Goal: Browse casually: Explore the website without a specific task or goal

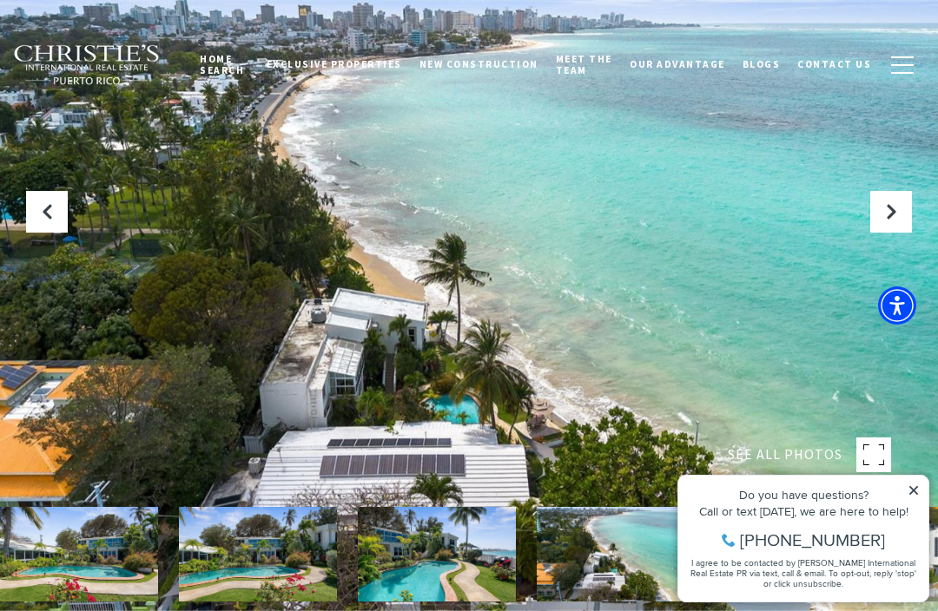
click at [916, 489] on icon at bounding box center [913, 490] width 9 height 9
click at [912, 492] on icon at bounding box center [913, 490] width 9 height 9
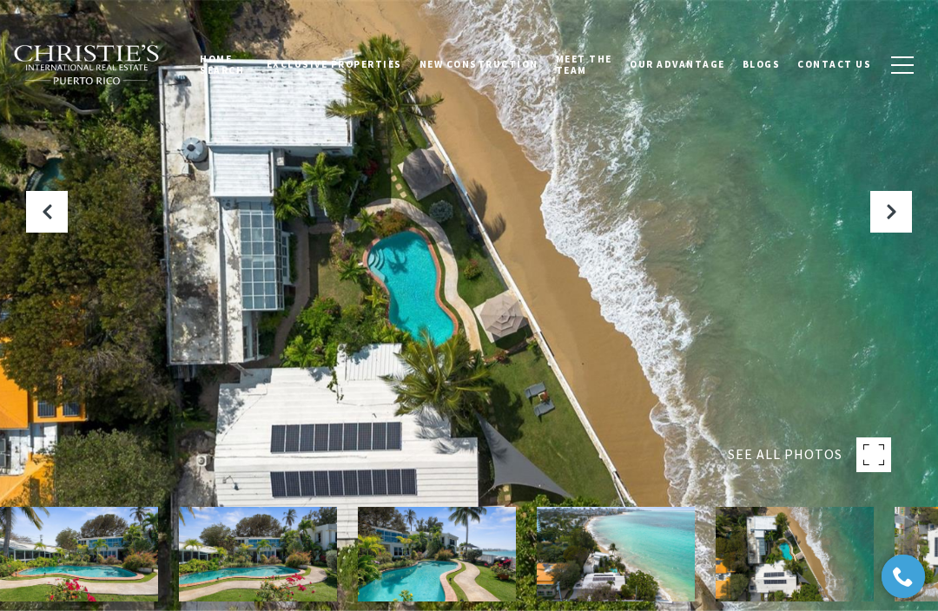
click at [894, 233] on button "Next Slide" at bounding box center [891, 212] width 42 height 42
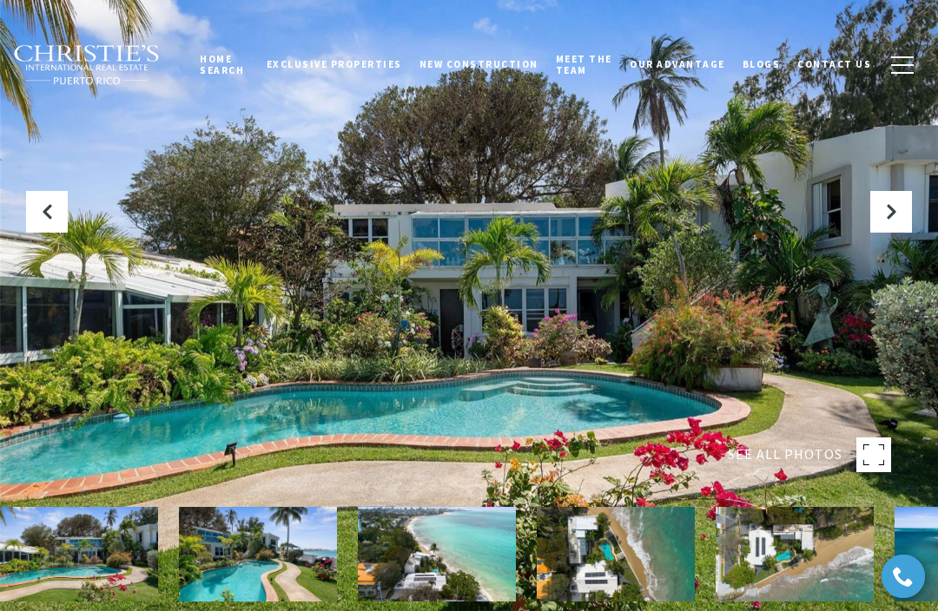
click at [890, 221] on icon "Next Slide" at bounding box center [890, 211] width 17 height 17
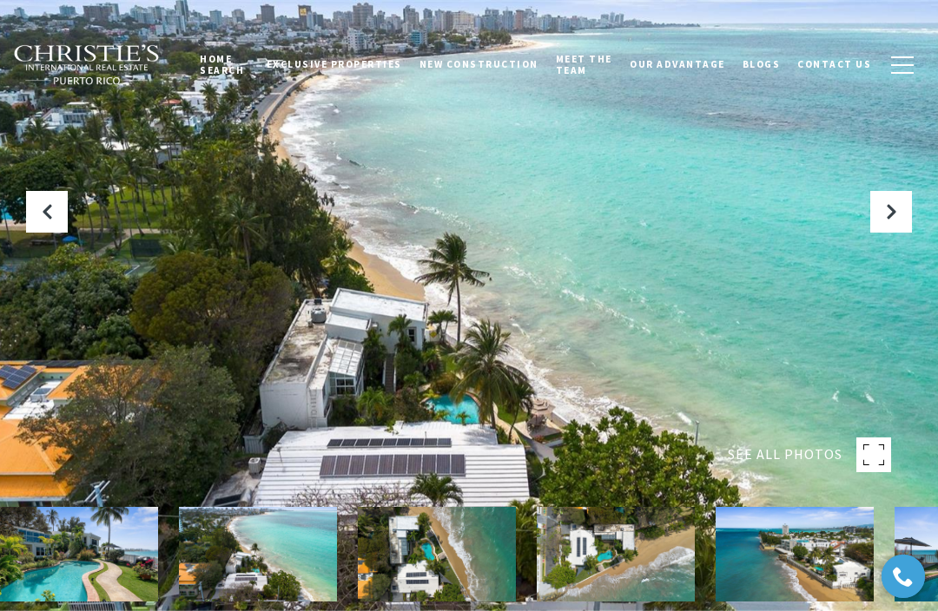
click at [891, 221] on icon "Next Slide" at bounding box center [890, 211] width 17 height 17
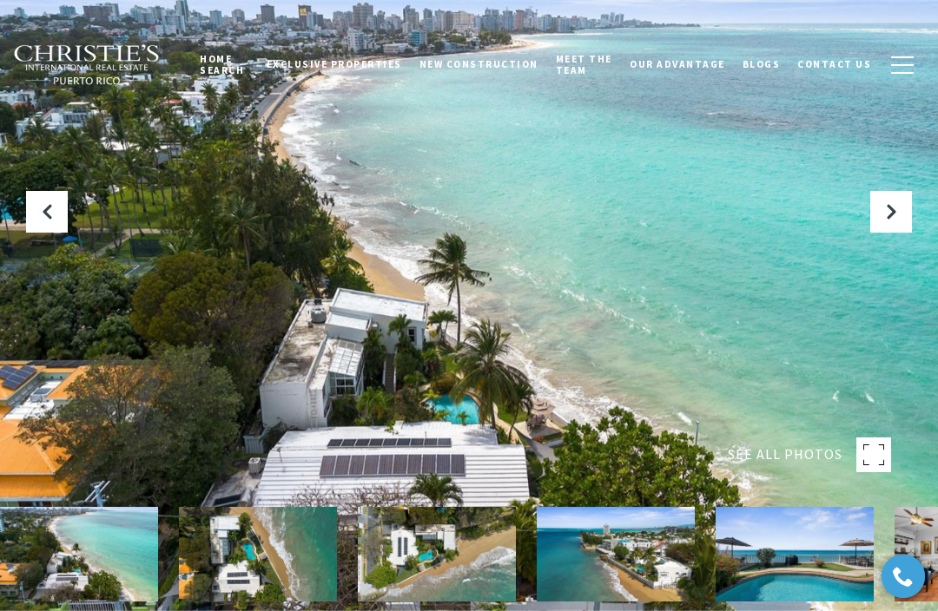
click at [891, 221] on icon "Next Slide" at bounding box center [890, 211] width 17 height 17
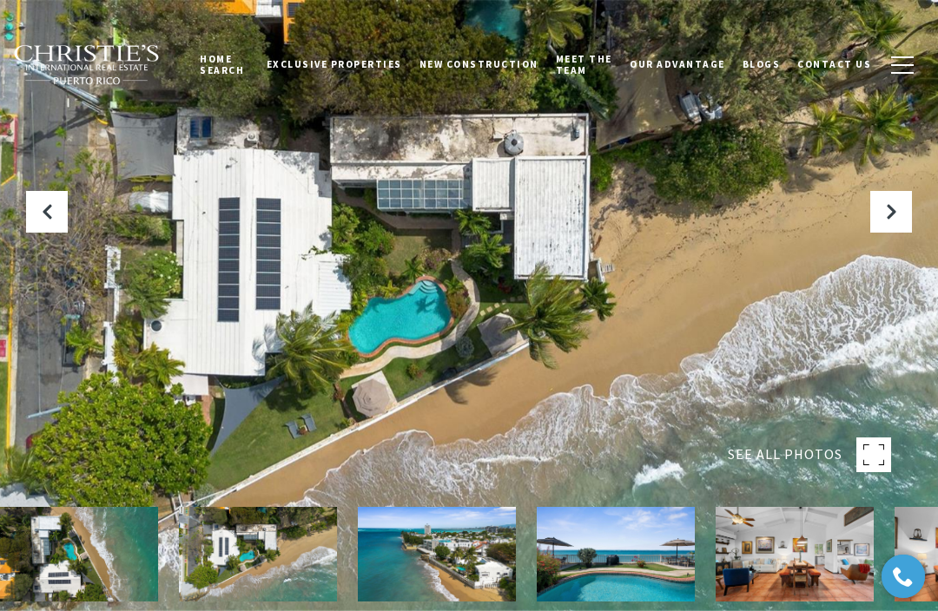
click at [886, 221] on icon "Next Slide" at bounding box center [890, 211] width 17 height 17
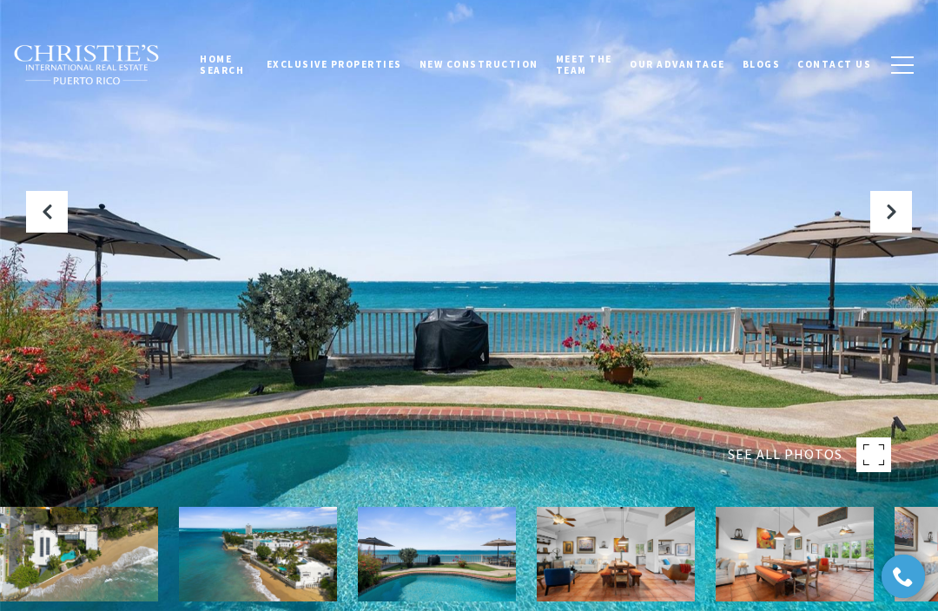
click at [895, 221] on icon "Next Slide" at bounding box center [890, 211] width 17 height 17
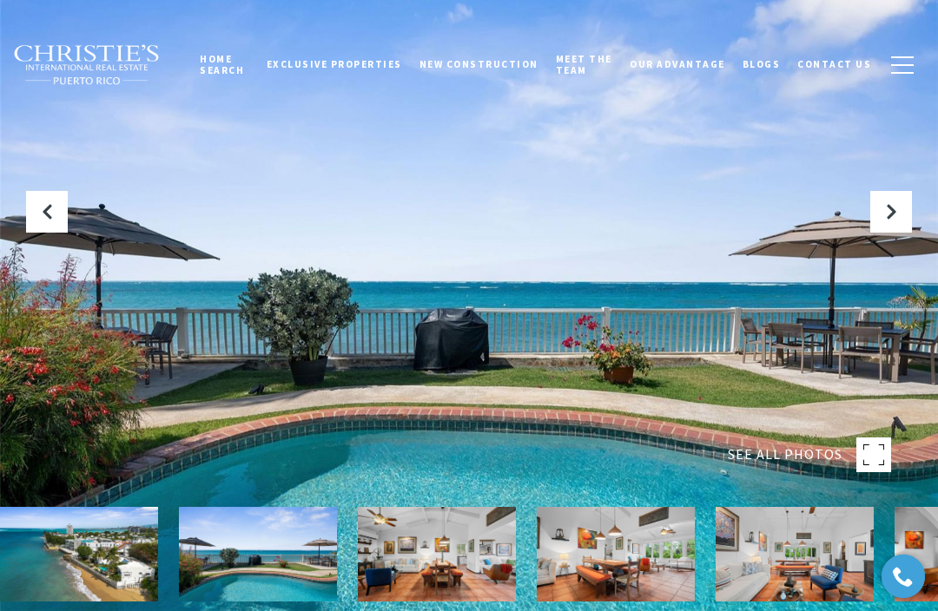
click at [888, 233] on button "Next Slide" at bounding box center [891, 212] width 42 height 42
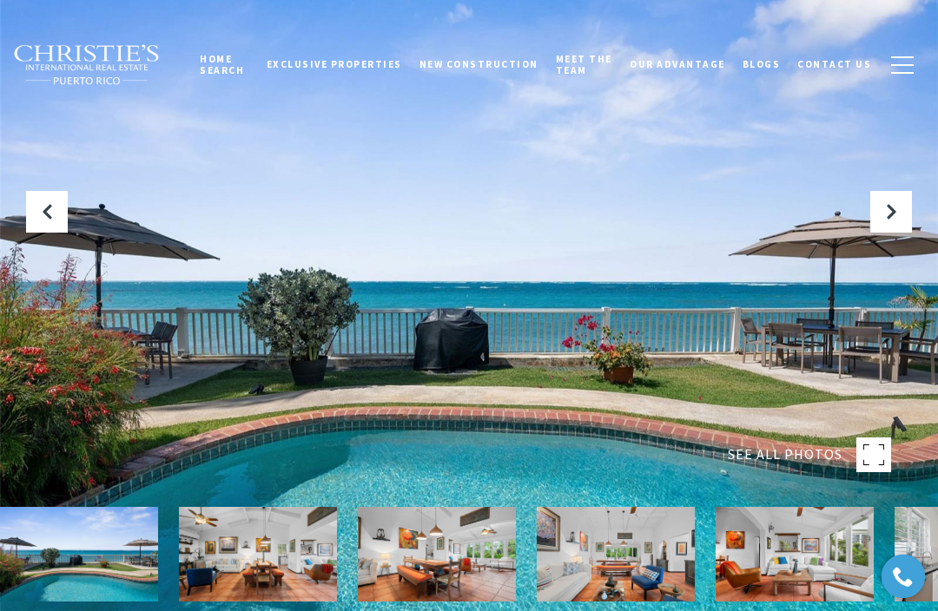
click at [894, 221] on icon "Next Slide" at bounding box center [890, 211] width 17 height 17
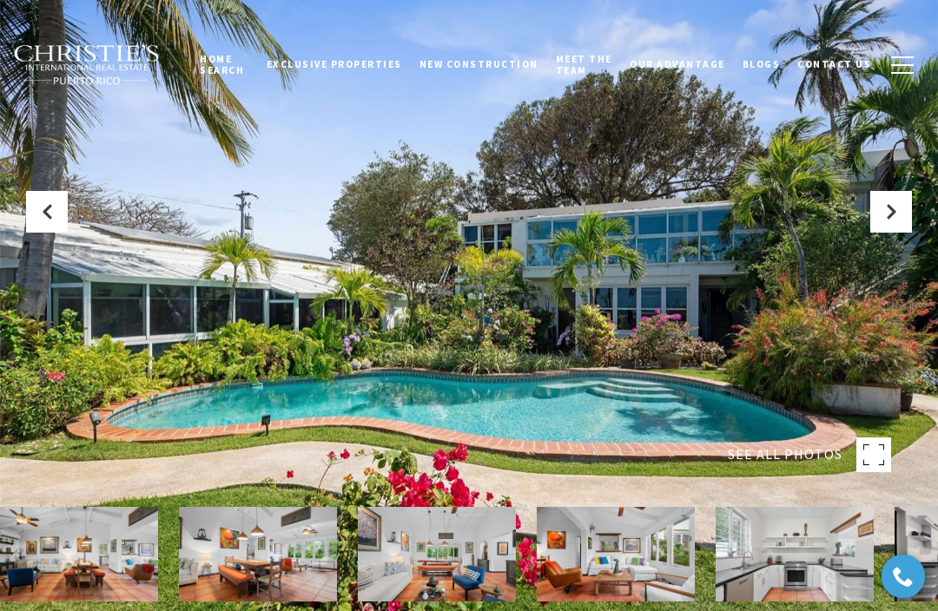
click at [472, 364] on div at bounding box center [469, 305] width 938 height 611
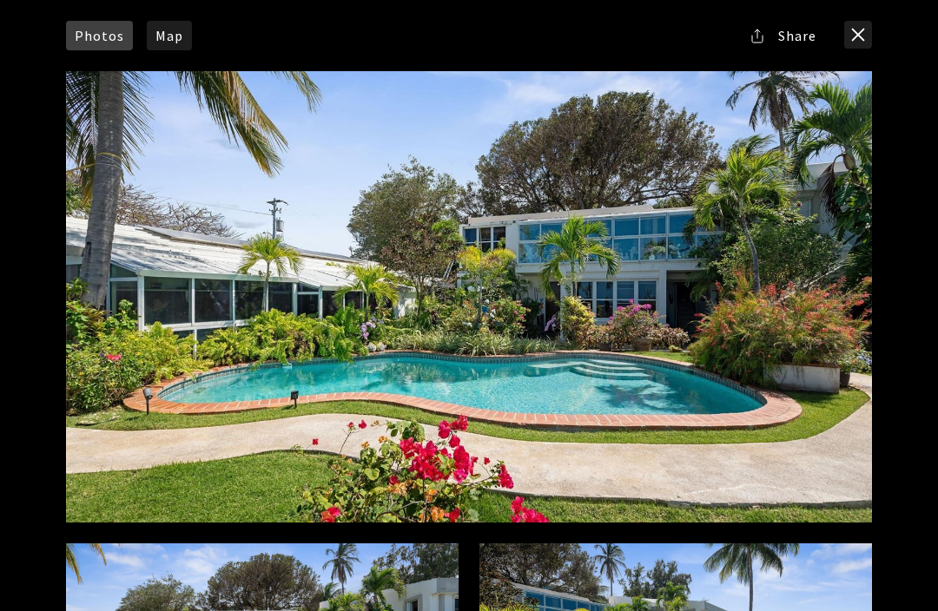
click at [535, 397] on div at bounding box center [469, 297] width 806 height 452
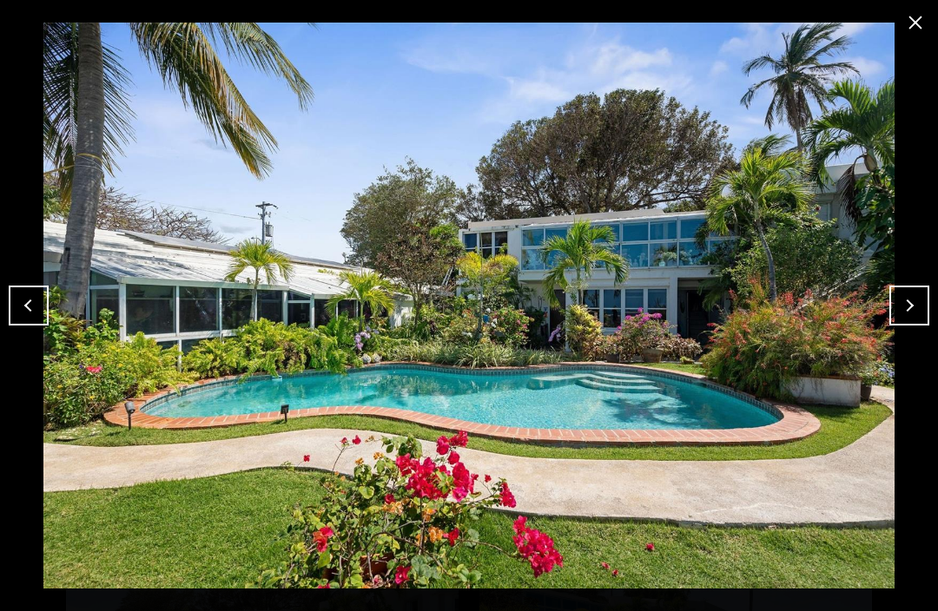
click at [921, 26] on button "close modal" at bounding box center [915, 23] width 28 height 28
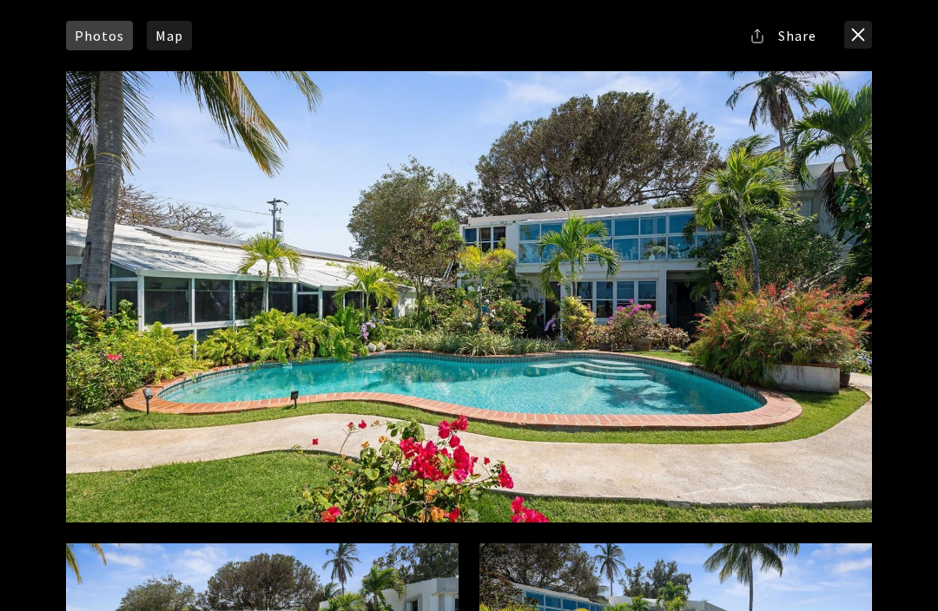
click at [854, 39] on button "close modal" at bounding box center [858, 35] width 28 height 28
